Goal: Find specific page/section: Find specific page/section

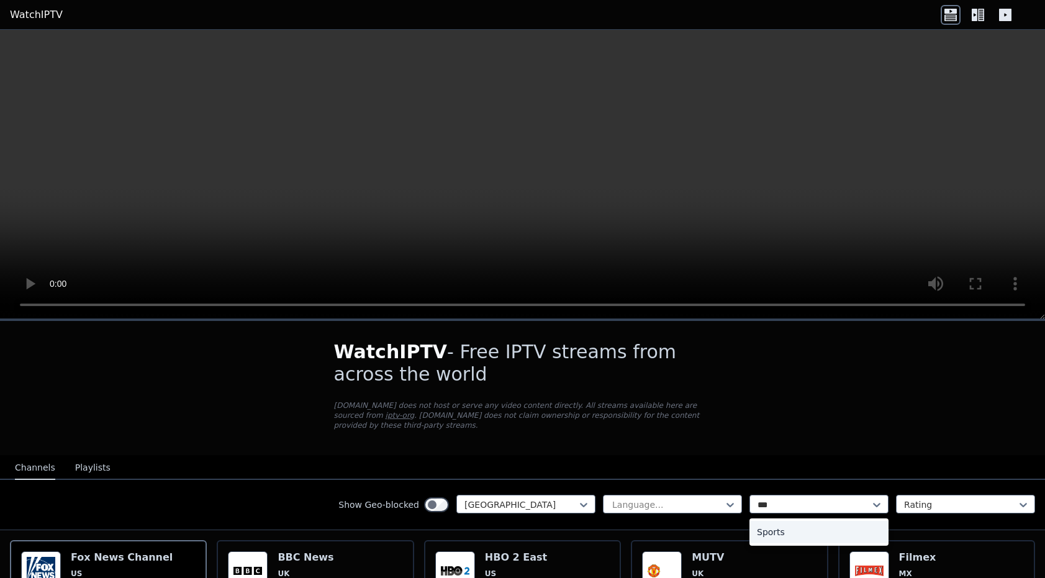
scroll to position [117, 0]
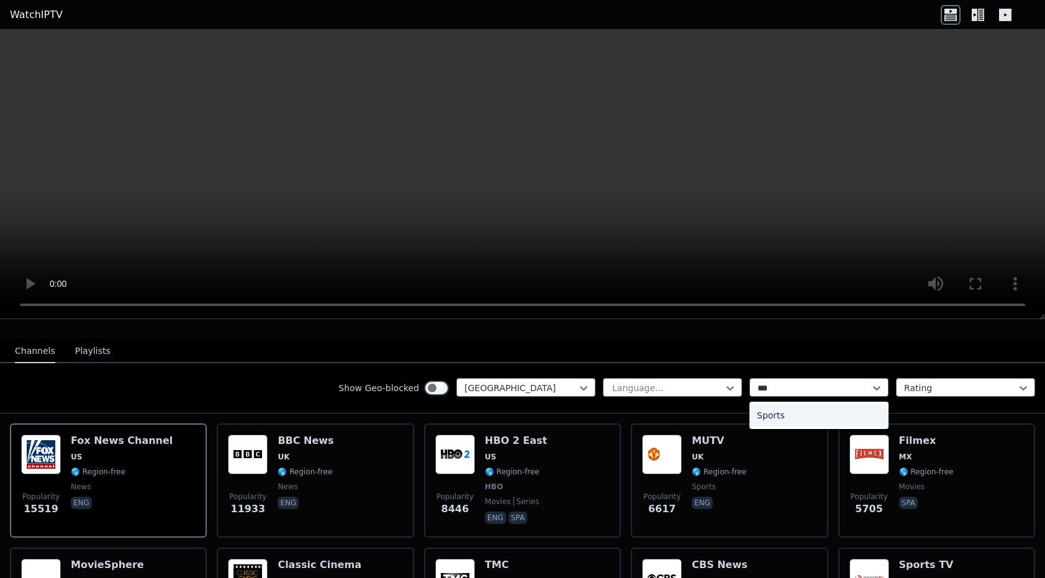
click at [784, 413] on div "Sports" at bounding box center [819, 415] width 139 height 22
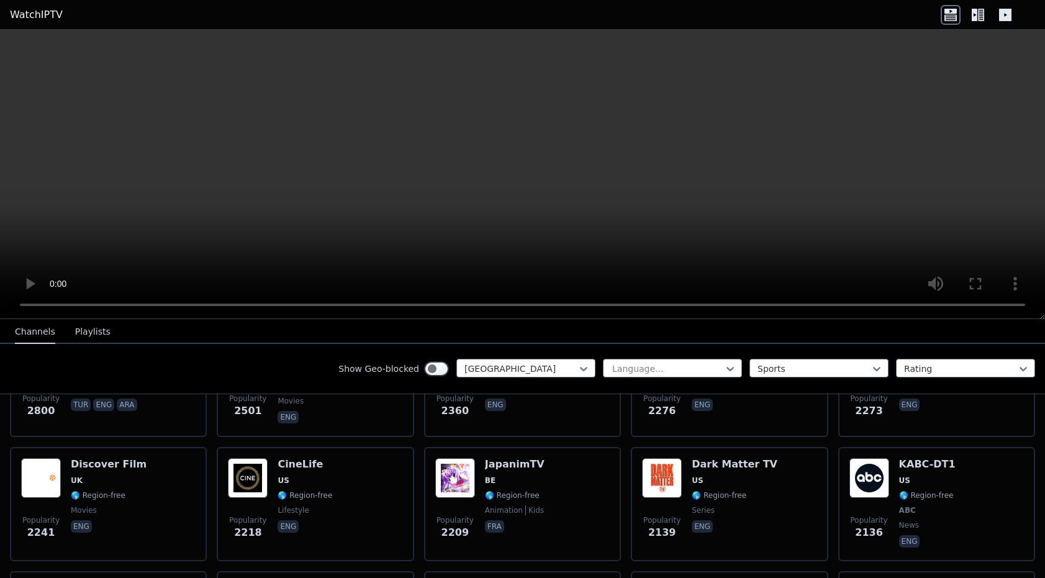
scroll to position [600, 0]
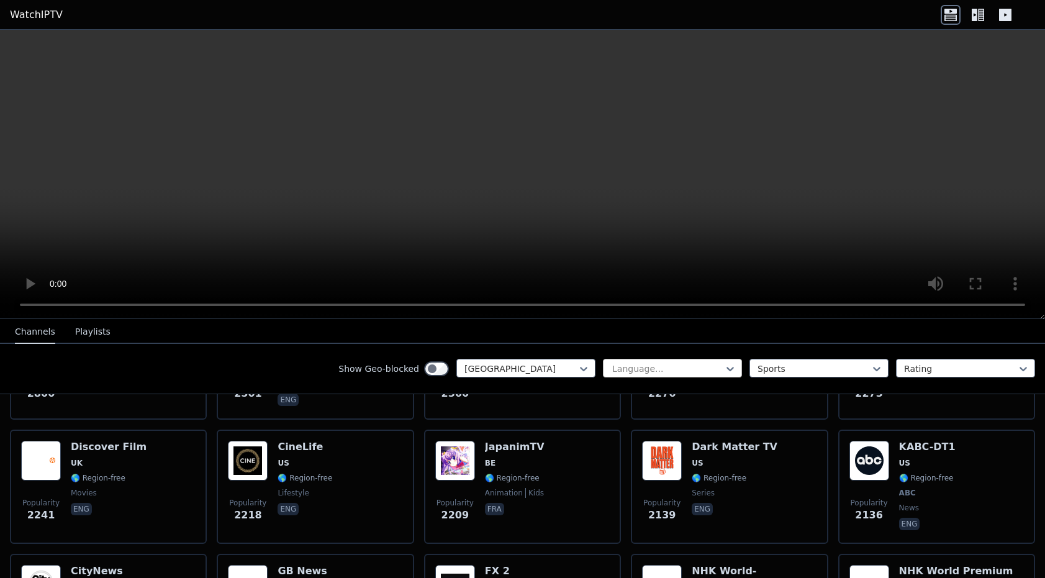
click at [678, 368] on div at bounding box center [667, 369] width 113 height 12
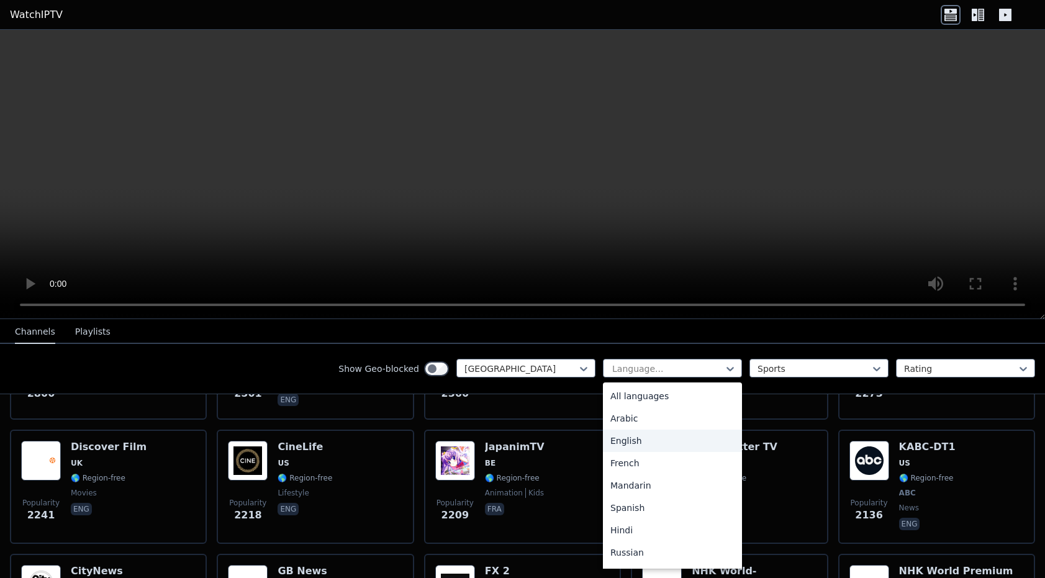
type input "*"
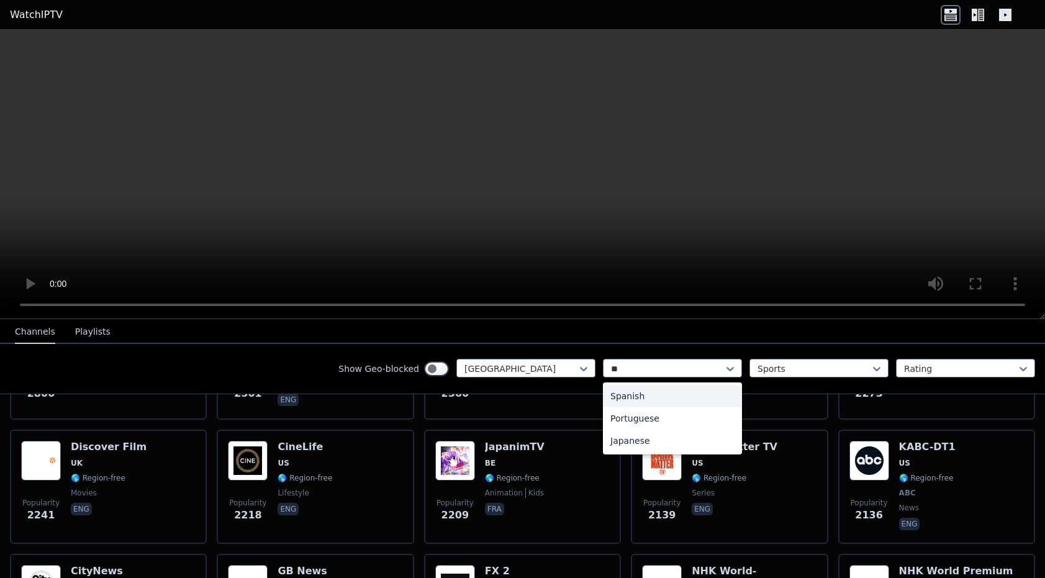
type input "***"
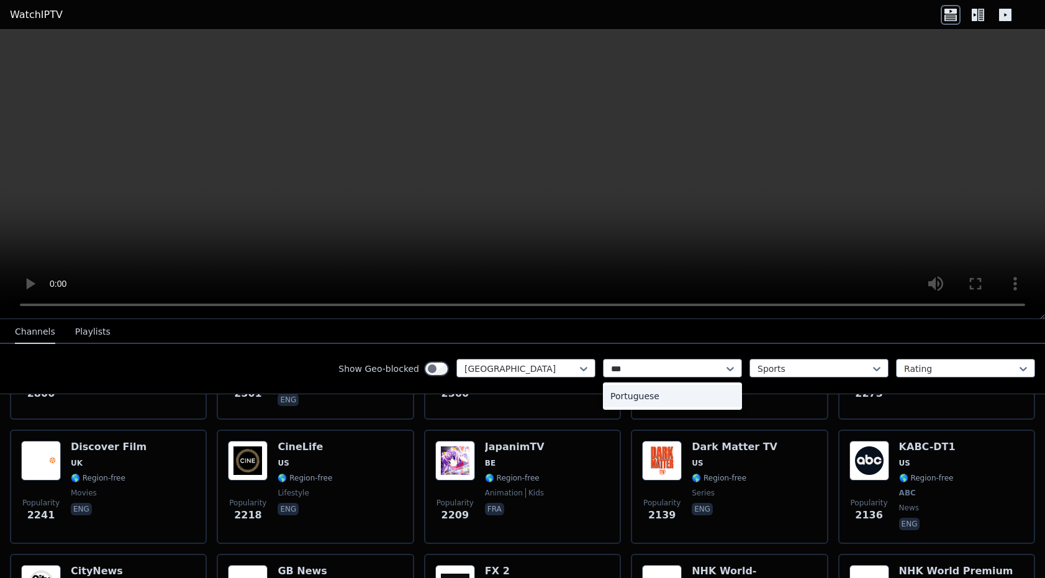
click at [648, 397] on div "Portuguese" at bounding box center [672, 396] width 139 height 22
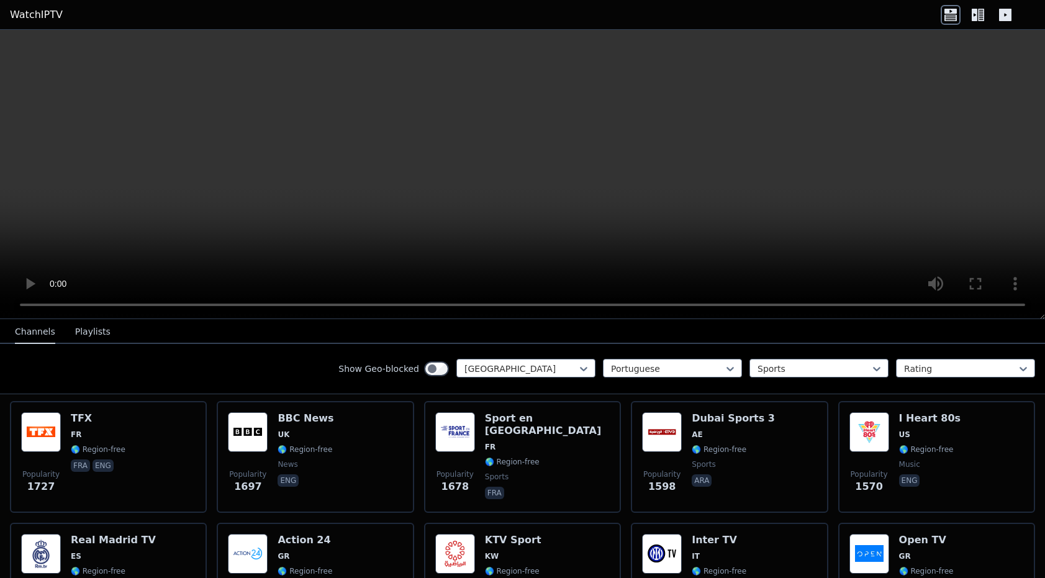
scroll to position [876, 0]
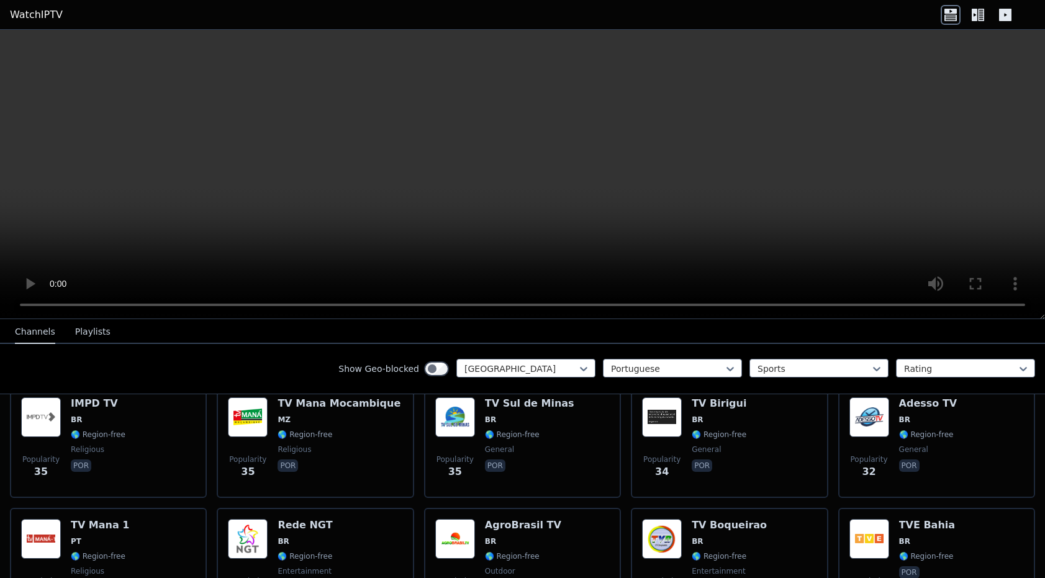
scroll to position [1879, 0]
